Goal: Transaction & Acquisition: Obtain resource

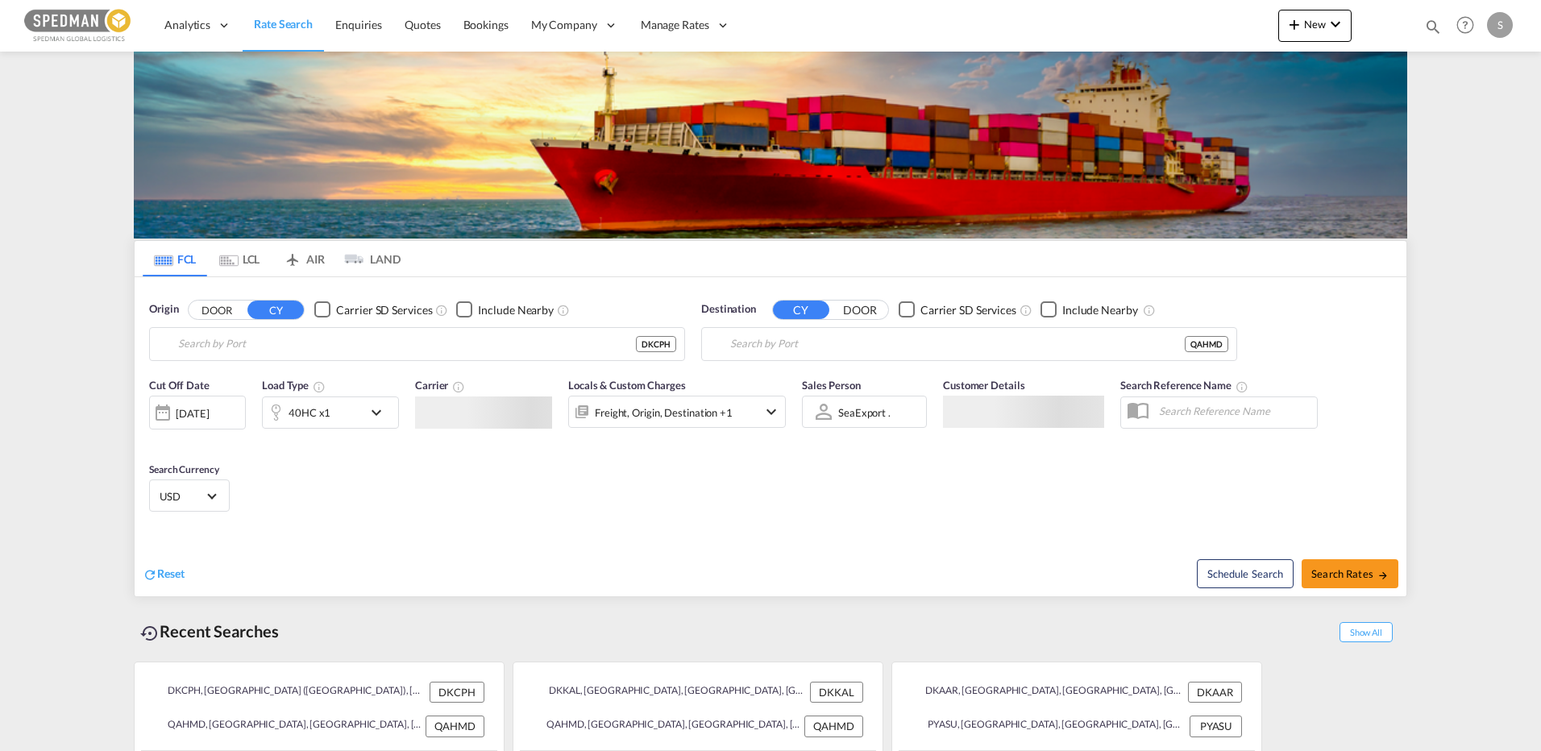
type input "[GEOGRAPHIC_DATA] ([GEOGRAPHIC_DATA]), DKCPH"
type input "Hamad, QAHMD"
click at [374, 346] on input "[GEOGRAPHIC_DATA] ([GEOGRAPHIC_DATA]), DKCPH" at bounding box center [427, 344] width 498 height 24
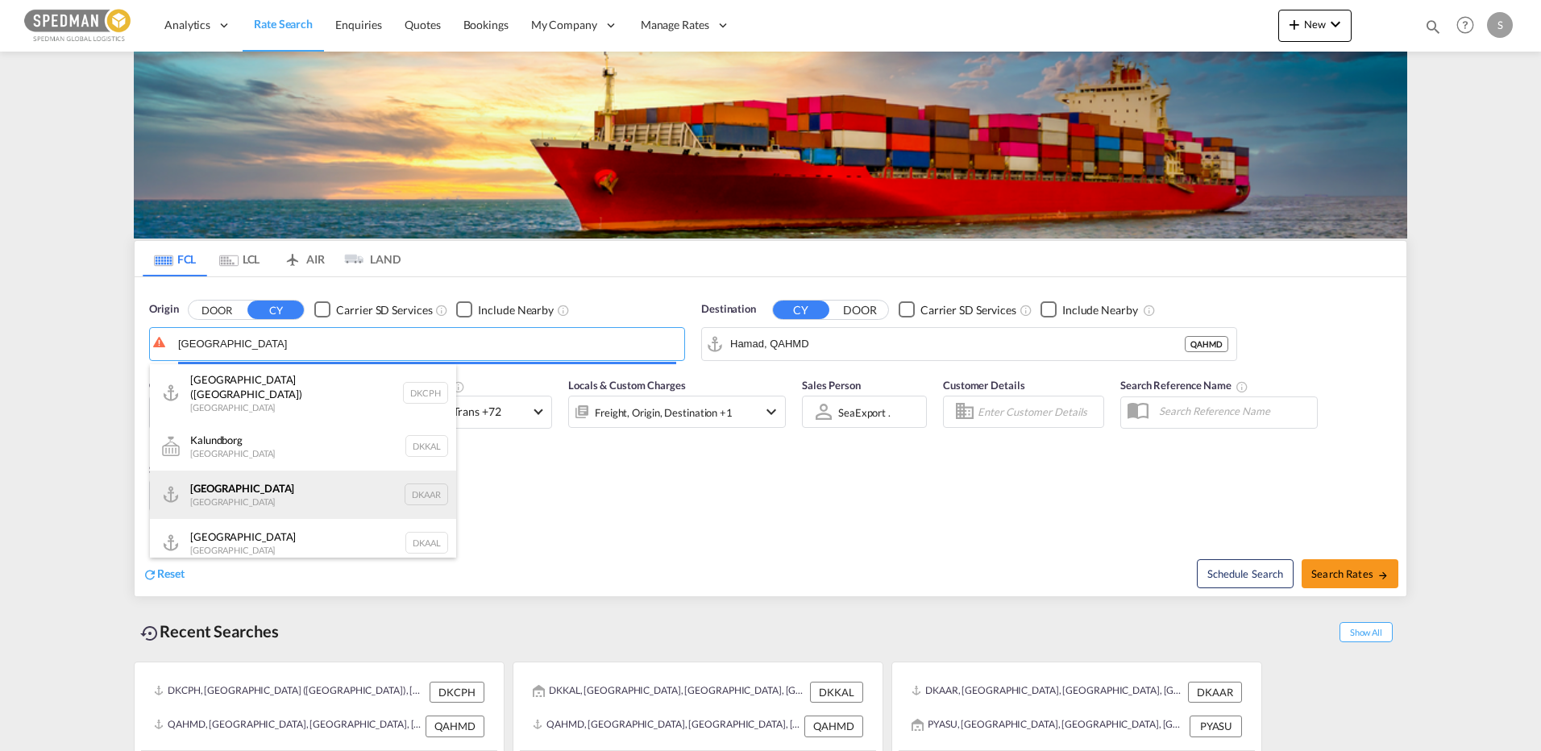
click at [228, 484] on div "Aarhus [GEOGRAPHIC_DATA] DKAAR" at bounding box center [303, 495] width 306 height 48
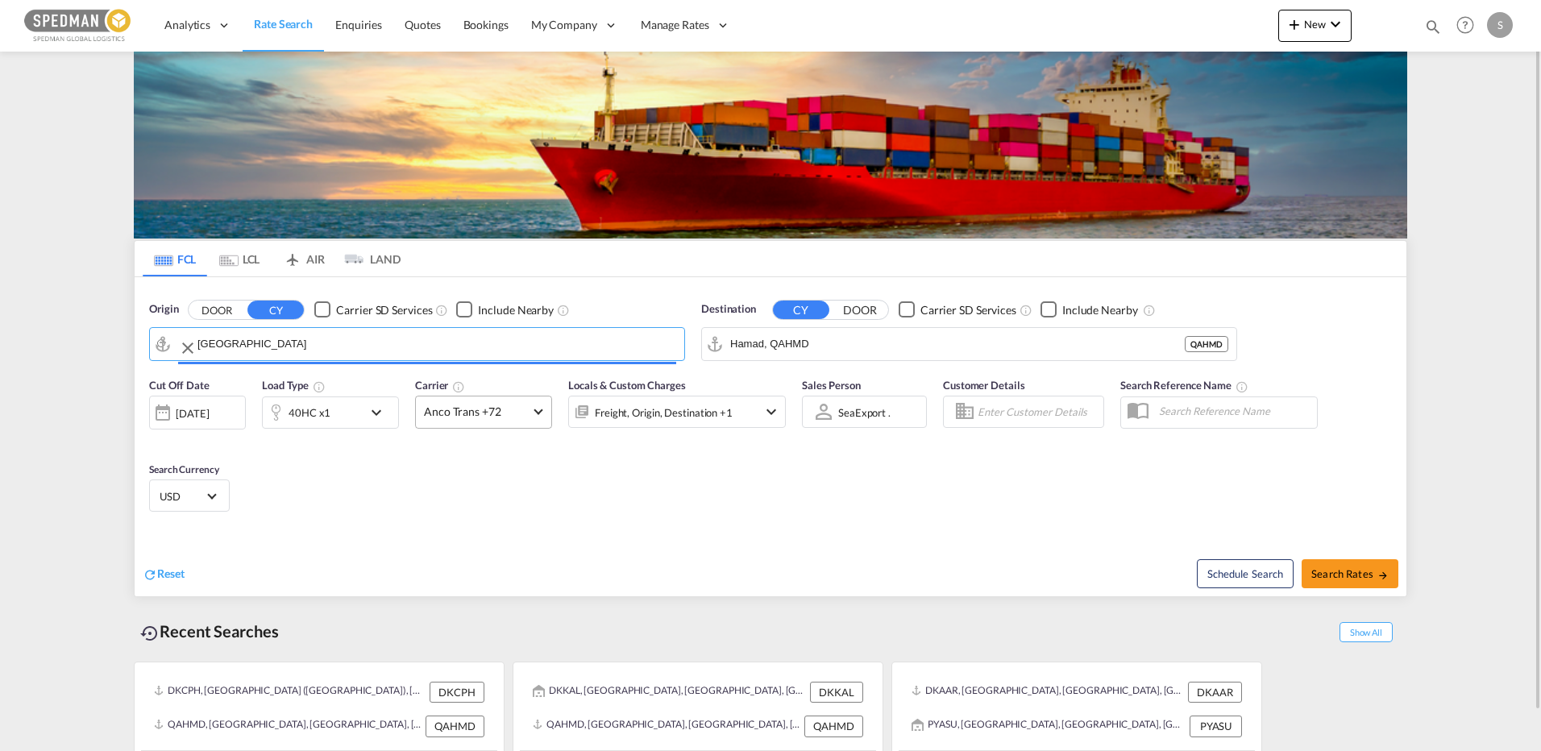
type input "[GEOGRAPHIC_DATA], [GEOGRAPHIC_DATA]"
click at [851, 344] on input "Hamad, QAHMD" at bounding box center [979, 344] width 498 height 24
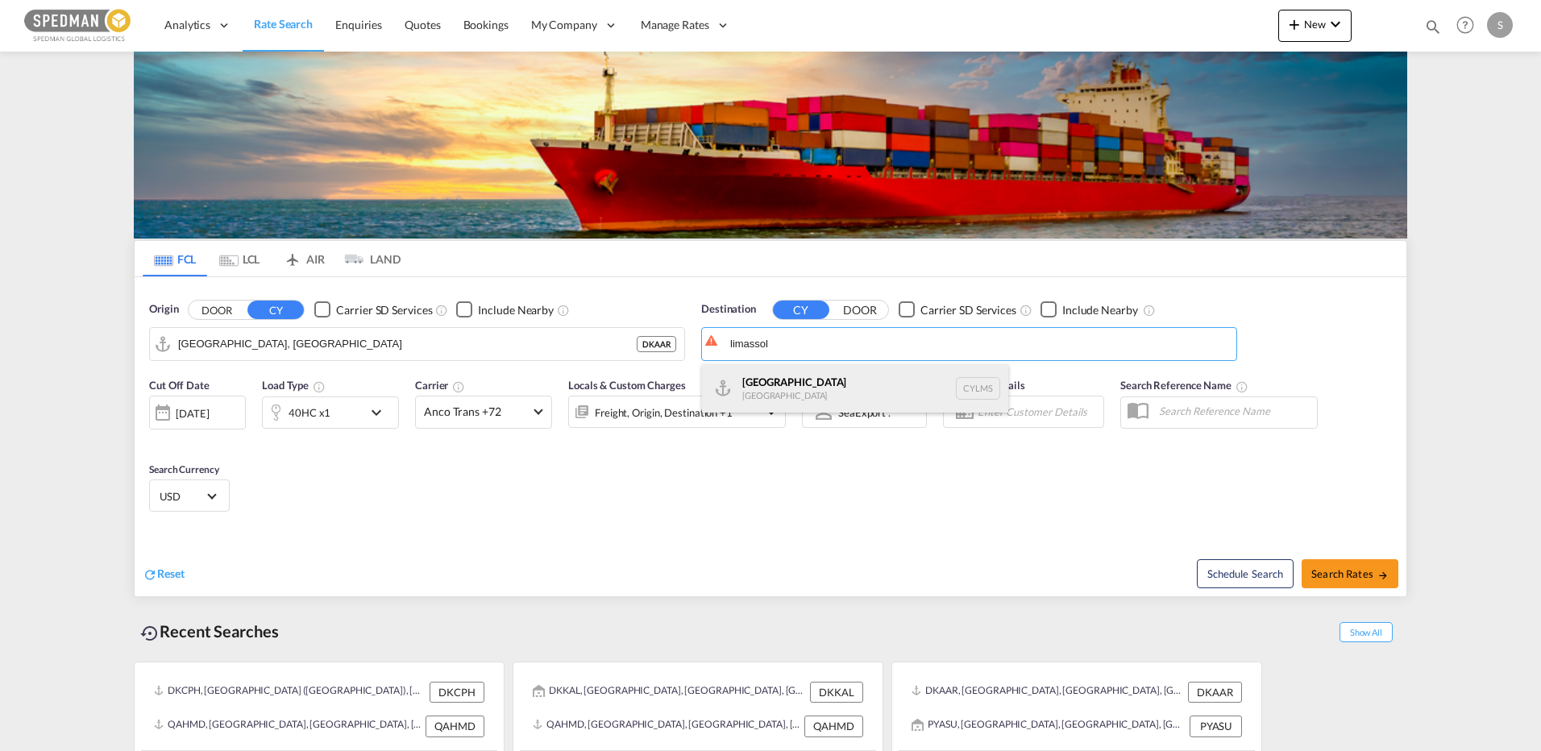
click at [825, 381] on div "[GEOGRAPHIC_DATA] [GEOGRAPHIC_DATA] CYLMS" at bounding box center [855, 388] width 306 height 48
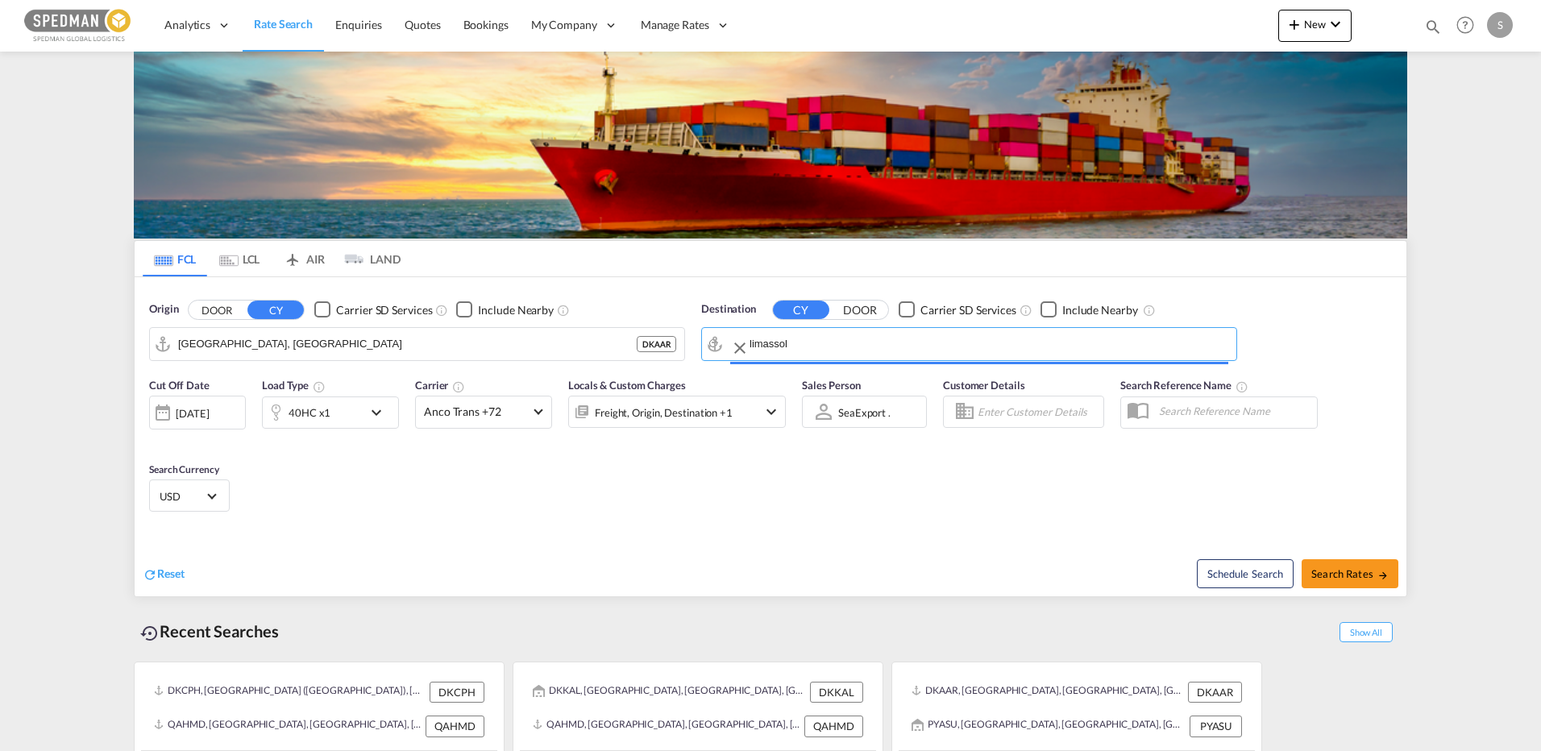
type input "Limassol, CYLMS"
click at [188, 497] on span "USD" at bounding box center [182, 496] width 45 height 15
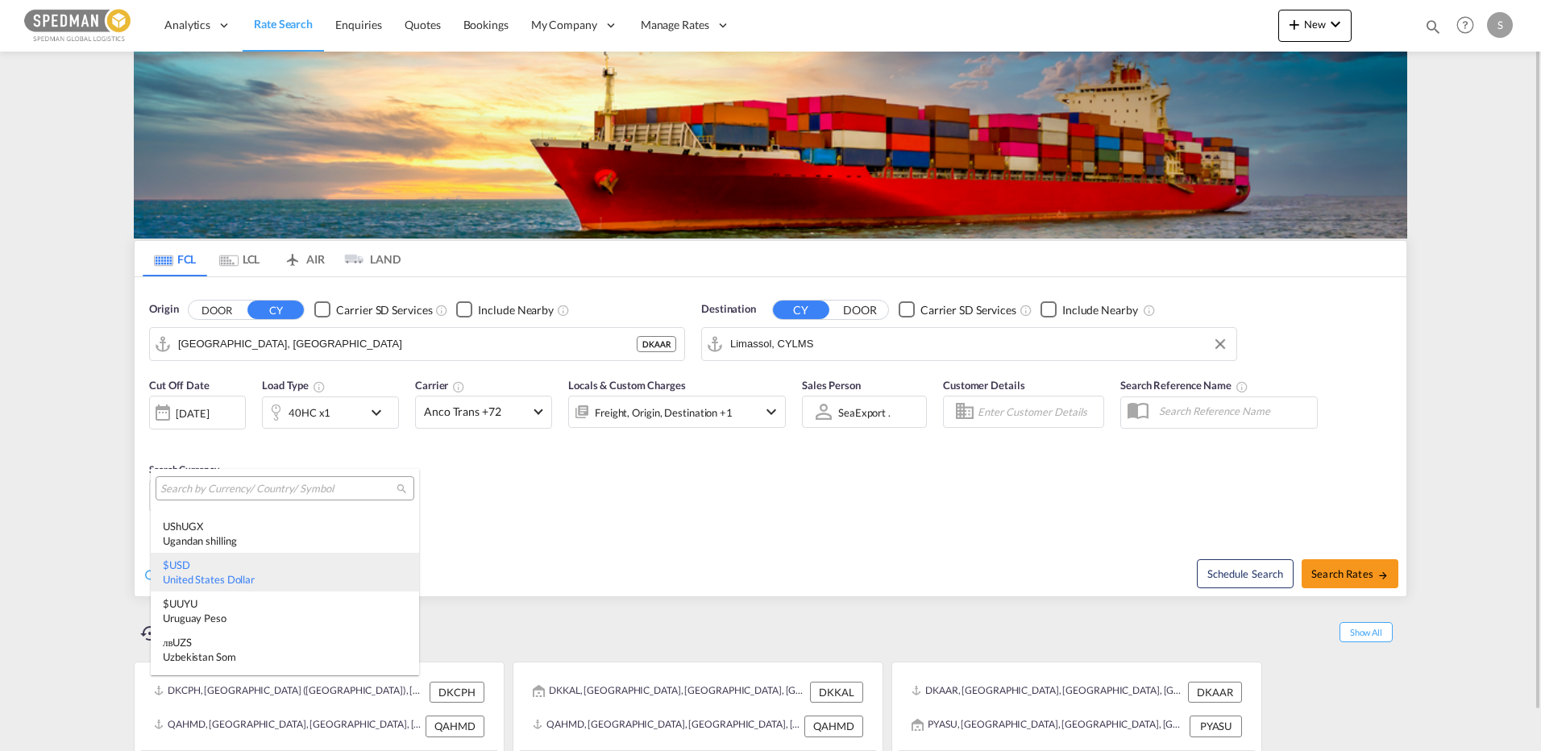
type md-option "USD"
drag, startPoint x: 189, startPoint y: 497, endPoint x: 198, endPoint y: 490, distance: 11.6
click at [189, 497] on div at bounding box center [285, 488] width 259 height 24
click at [202, 487] on input "search" at bounding box center [278, 489] width 236 height 15
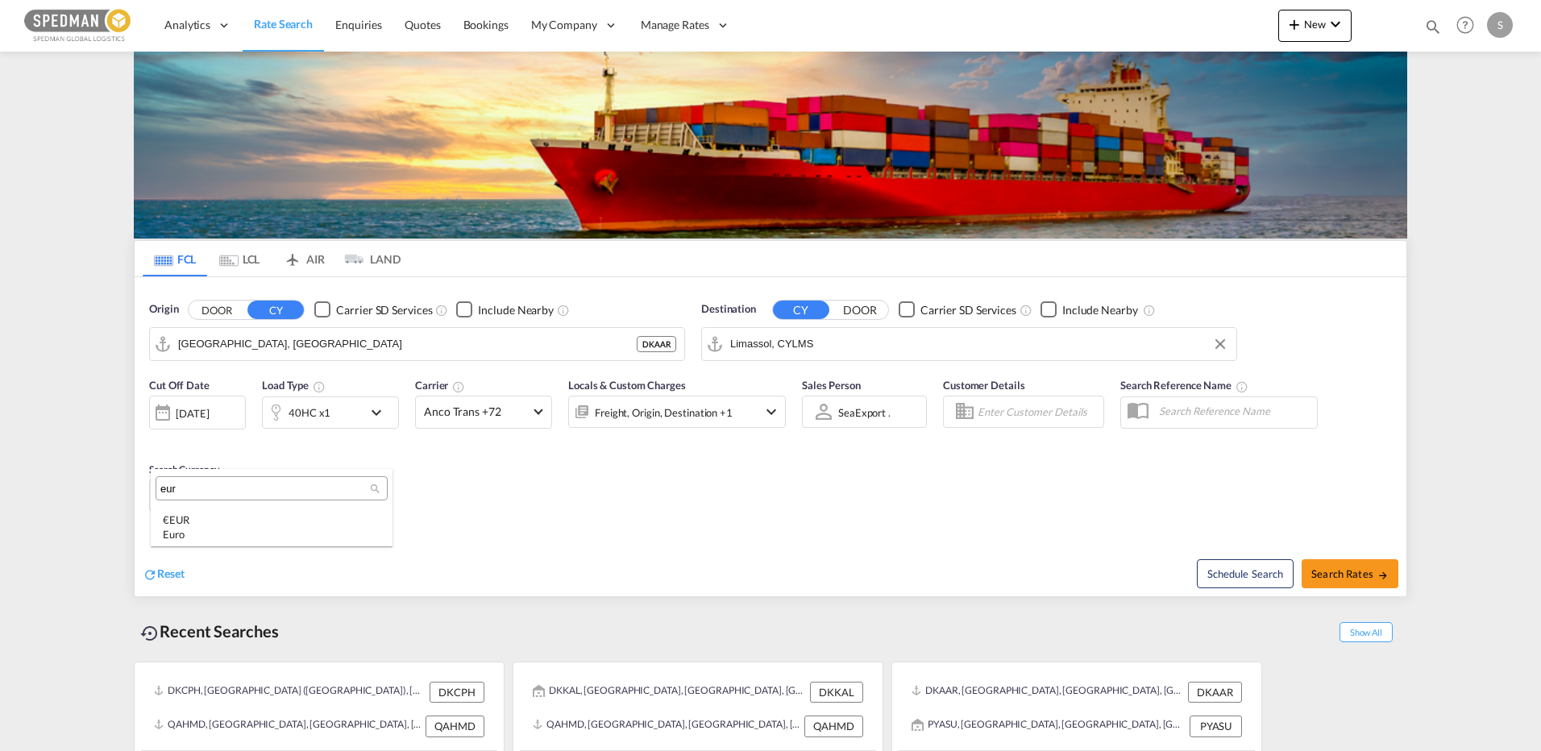
scroll to position [0, 0]
type input "eur"
click at [182, 529] on div "Euro" at bounding box center [272, 534] width 218 height 15
click at [1348, 569] on span "Search Rates" at bounding box center [1349, 573] width 77 height 13
type input "DKAAR to CYLMS / [DATE]"
